Goal: Task Accomplishment & Management: Use online tool/utility

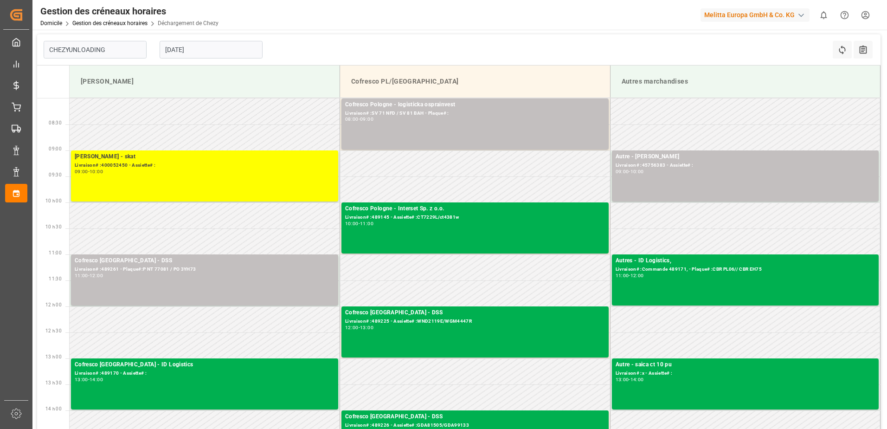
type input "Chezy Unloading"
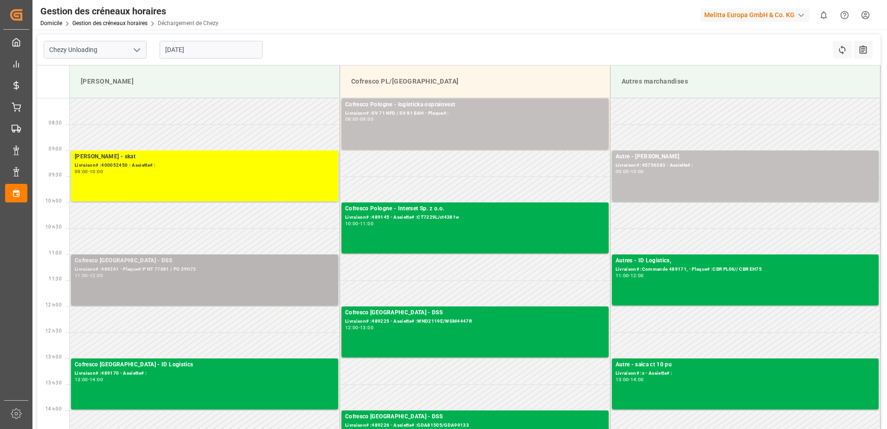
click at [218, 289] on div "Cofresco Pologne - DSS Livraison# :489261 - Plaque#:P NT 77081 / PO 3YH73 11:00…" at bounding box center [205, 279] width 260 height 47
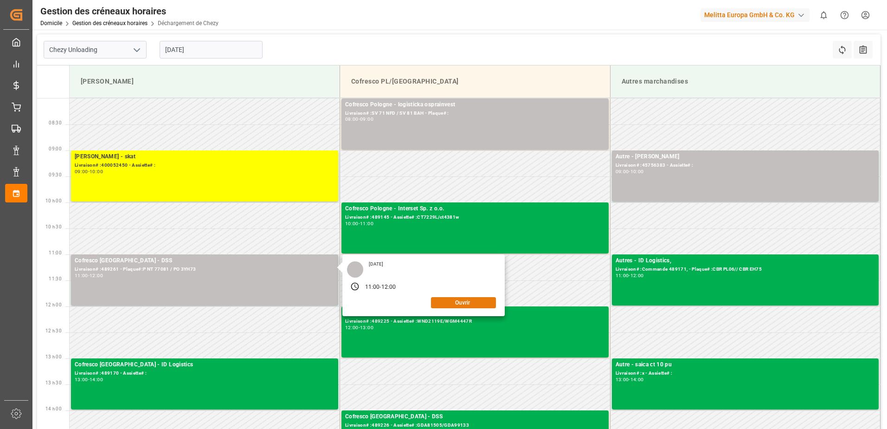
click at [436, 303] on button "Ouvrir" at bounding box center [463, 302] width 65 height 11
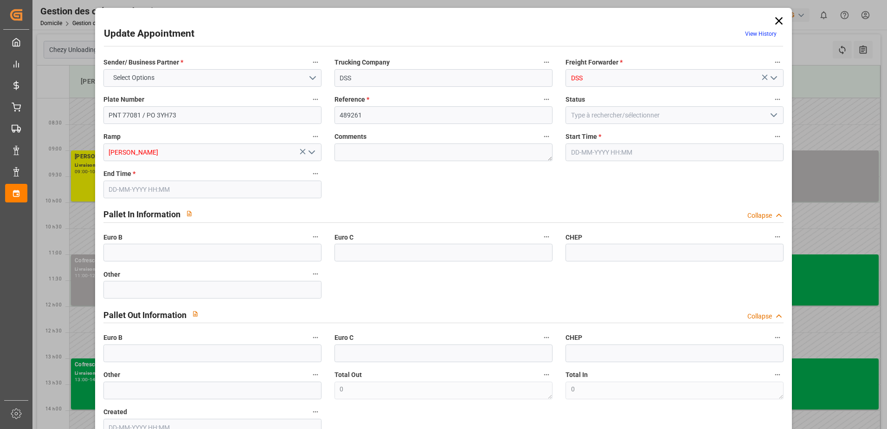
type input "[DATE] 11:00"
type input "[DATE] 12:00"
type input "[DATE] 11:18"
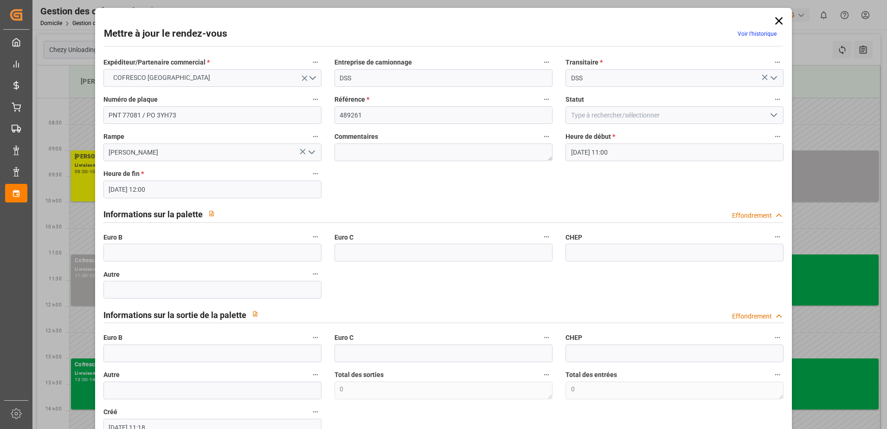
click at [776, 116] on icon "Ouvrir le menu" at bounding box center [773, 114] width 11 height 11
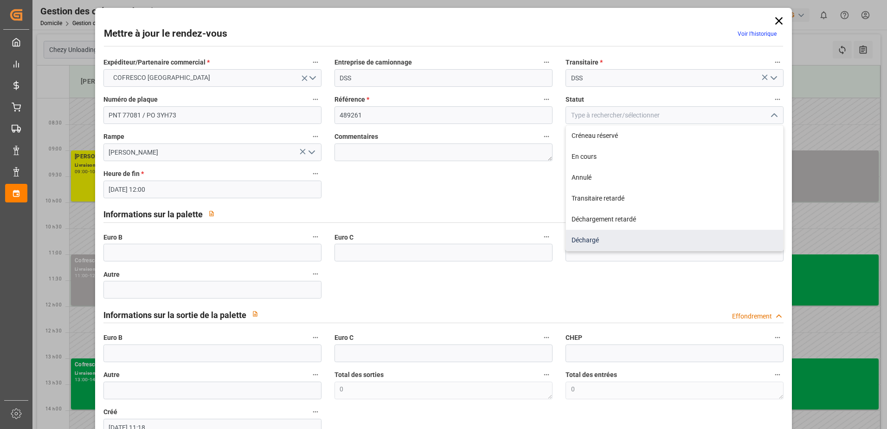
click at [574, 238] on div "Déchargé" at bounding box center [674, 240] width 217 height 21
type input "Unloaded"
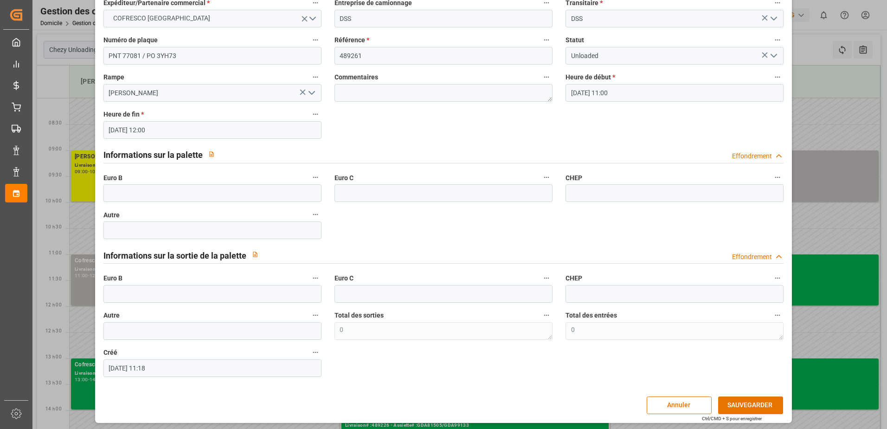
scroll to position [61, 0]
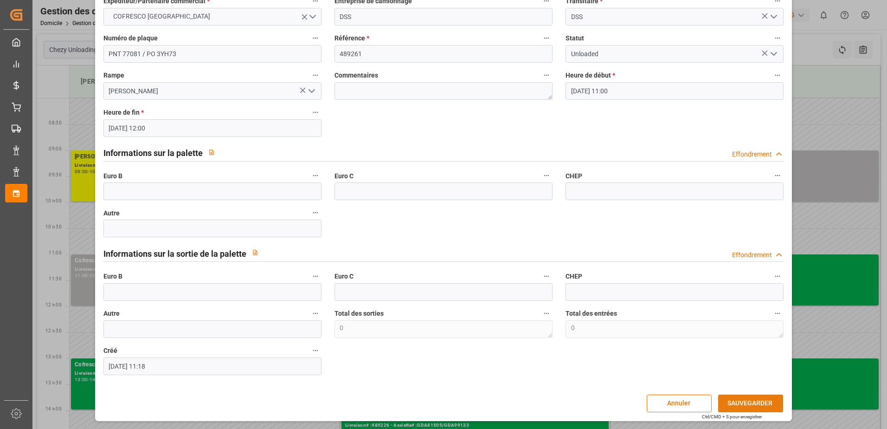
click at [740, 404] on button "SAUVEGARDER" at bounding box center [750, 403] width 65 height 18
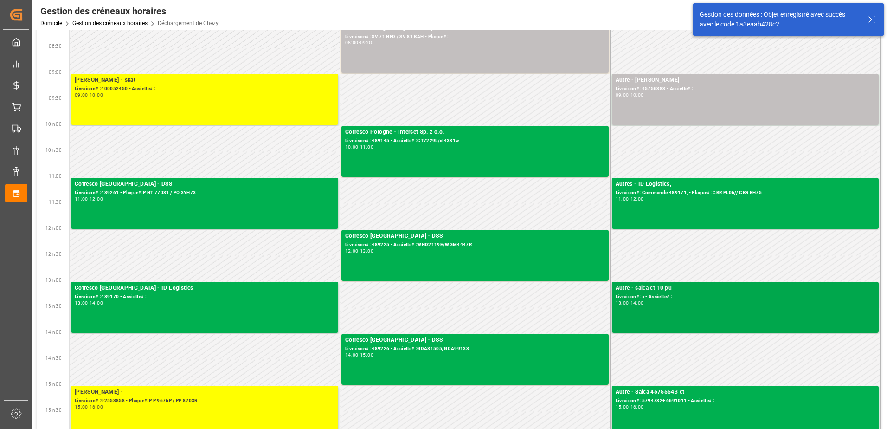
scroll to position [93, 0]
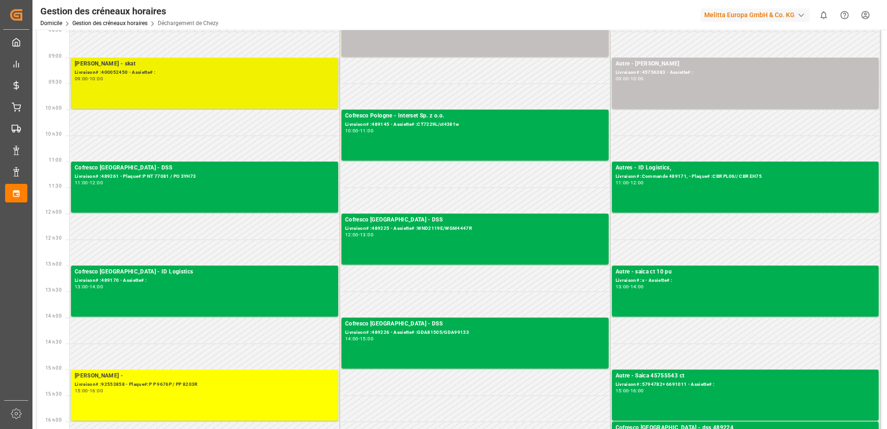
click at [215, 99] on div "[PERSON_NAME] - skat Livraison# :400052450 - Assiette# : 09:00 - 10:00" at bounding box center [205, 82] width 260 height 47
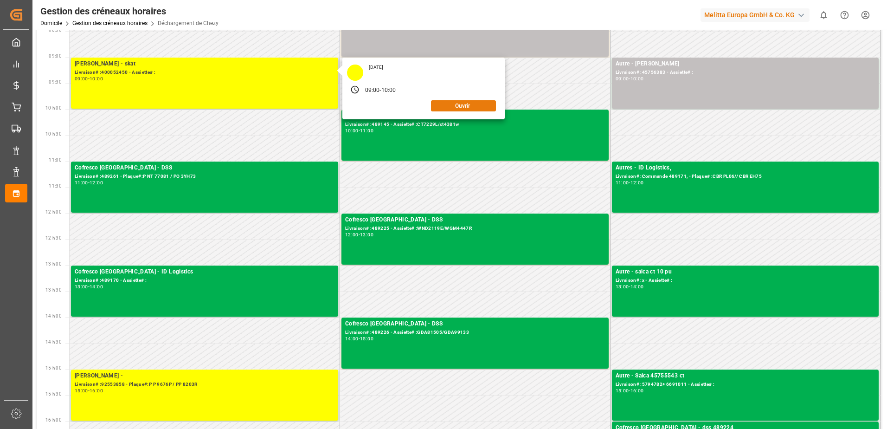
click at [468, 103] on button "Ouvrir" at bounding box center [463, 105] width 65 height 11
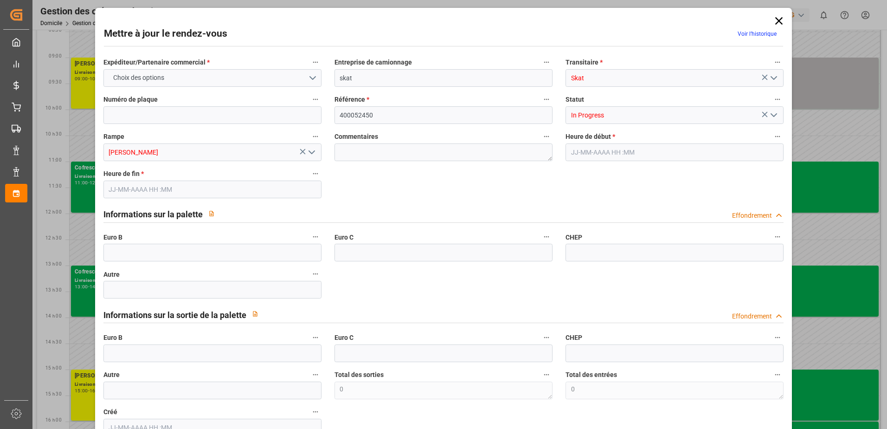
type input "[DATE] 09:00"
type input "[DATE] 10:00"
type input "[DATE] 09:29"
click at [255, 251] on input "text" at bounding box center [212, 253] width 218 height 18
type input "40"
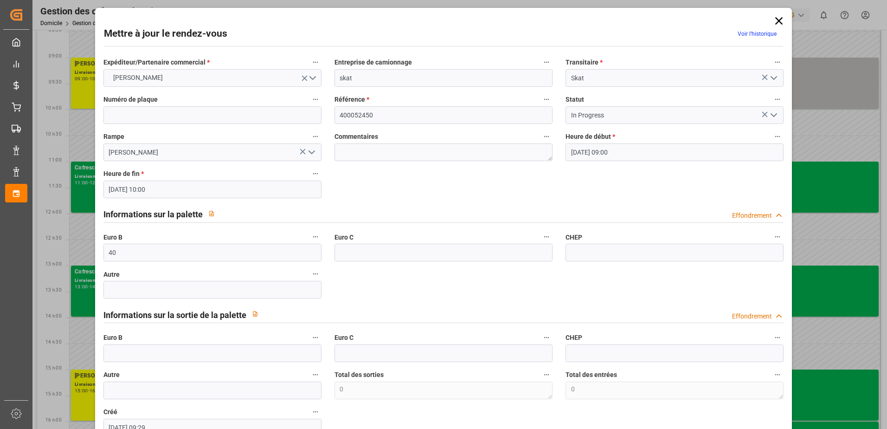
drag, startPoint x: 768, startPoint y: 112, endPoint x: 763, endPoint y: 109, distance: 5.0
click at [766, 109] on button "Ouvrir le menu" at bounding box center [773, 115] width 14 height 14
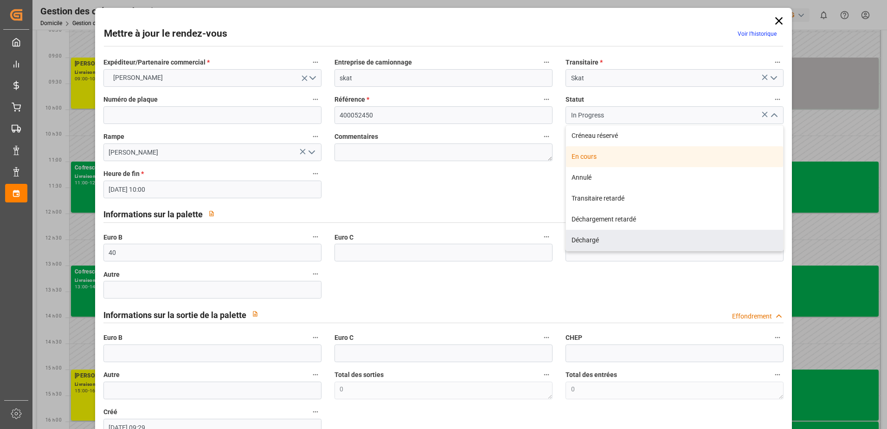
click at [608, 242] on div "Déchargé" at bounding box center [674, 240] width 217 height 21
type input "Unloaded"
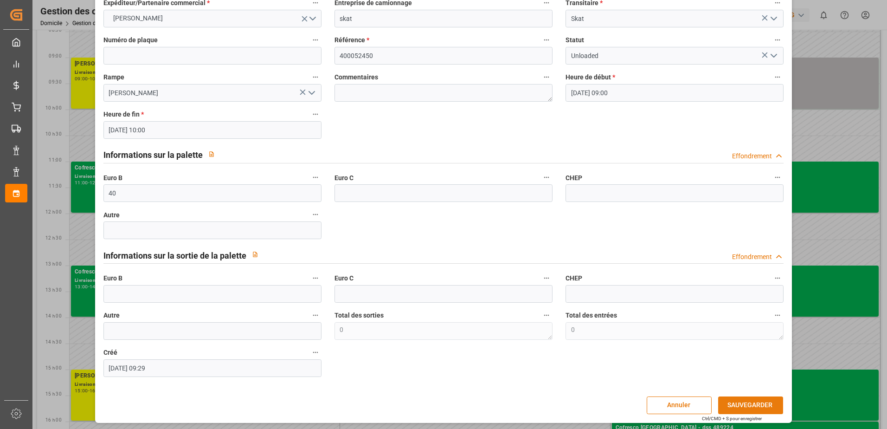
scroll to position [61, 0]
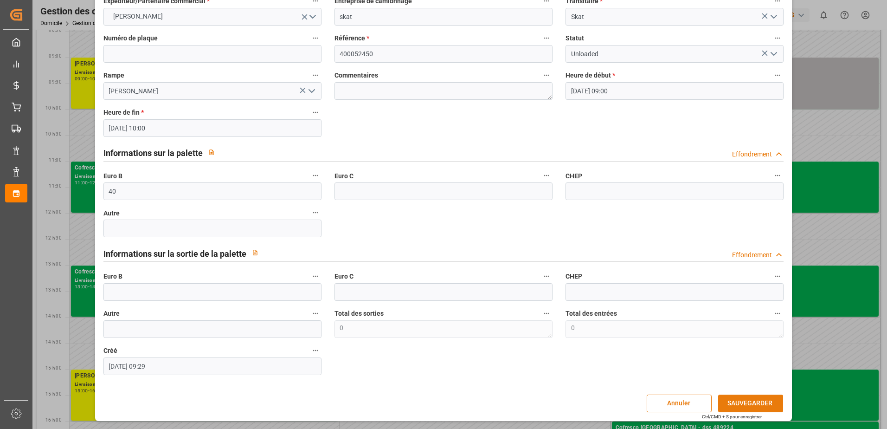
click at [763, 402] on button "SAUVEGARDER" at bounding box center [750, 403] width 65 height 18
